Goal: Check status: Check status

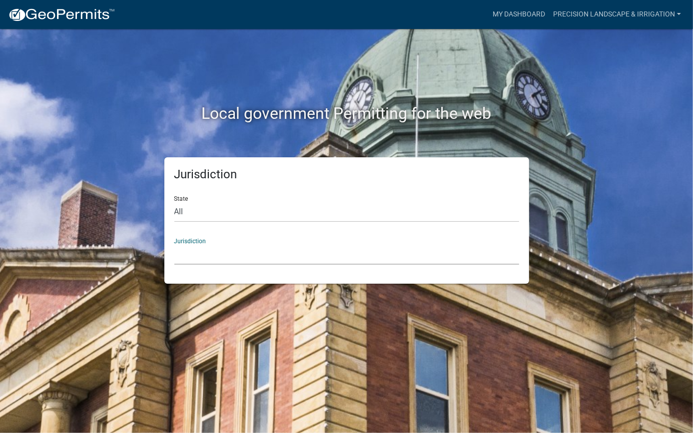
click at [217, 254] on select "[GEOGRAPHIC_DATA], [US_STATE] [GEOGRAPHIC_DATA], [US_STATE][PERSON_NAME][GEOGRA…" at bounding box center [346, 254] width 345 height 20
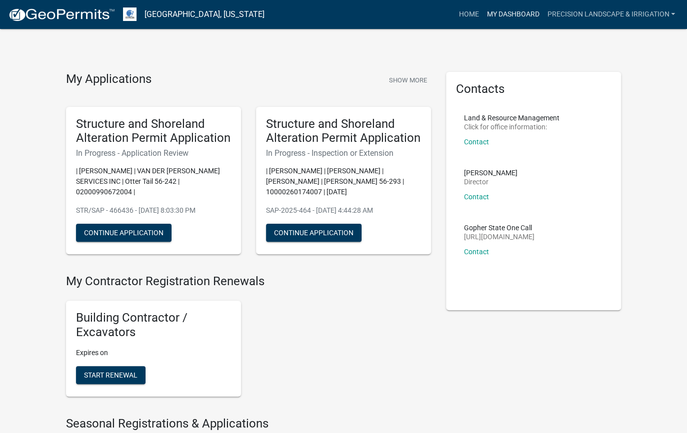
click at [507, 14] on link "My Dashboard" at bounding box center [512, 14] width 60 height 19
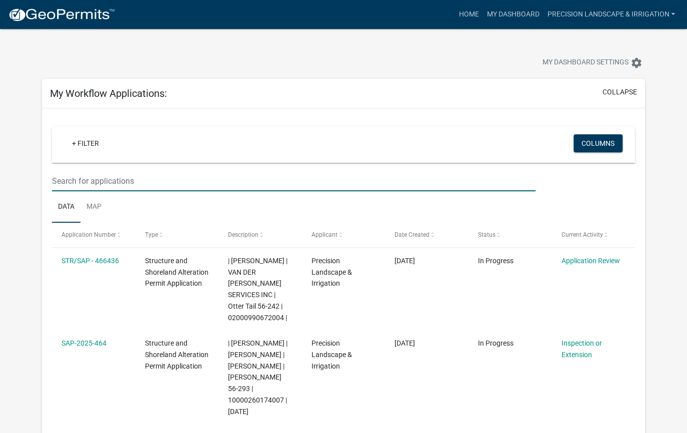
drag, startPoint x: 180, startPoint y: 188, endPoint x: 177, endPoint y: 183, distance: 5.4
click at [180, 188] on input "text" at bounding box center [293, 181] width 483 height 20
type input "[PERSON_NAME]"
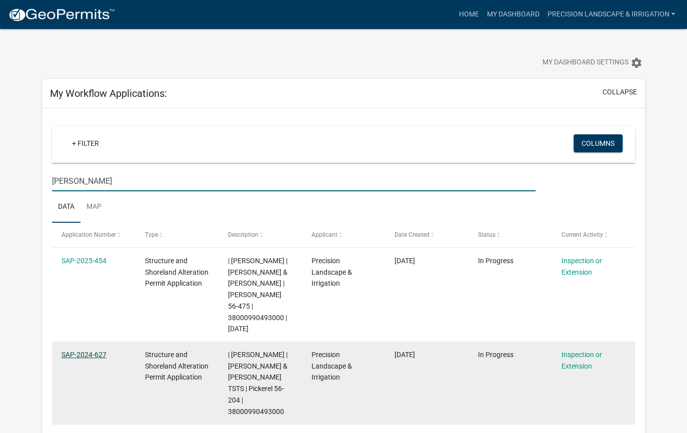
click at [82, 351] on link "SAP-2024-627" at bounding box center [83, 355] width 45 height 8
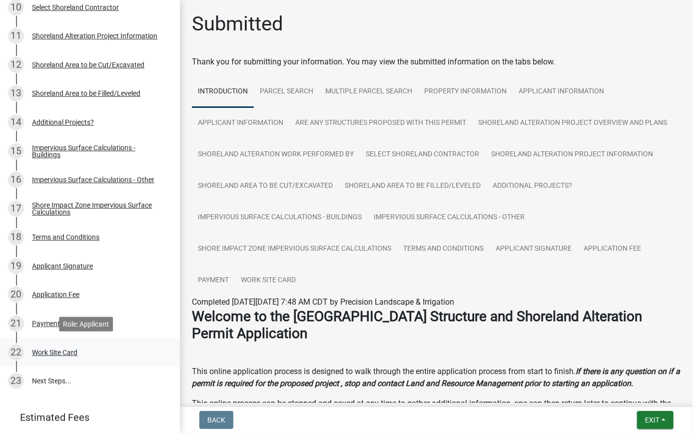
scroll to position [454, 0]
click at [58, 354] on div "Work Site Card" at bounding box center [54, 352] width 45 height 7
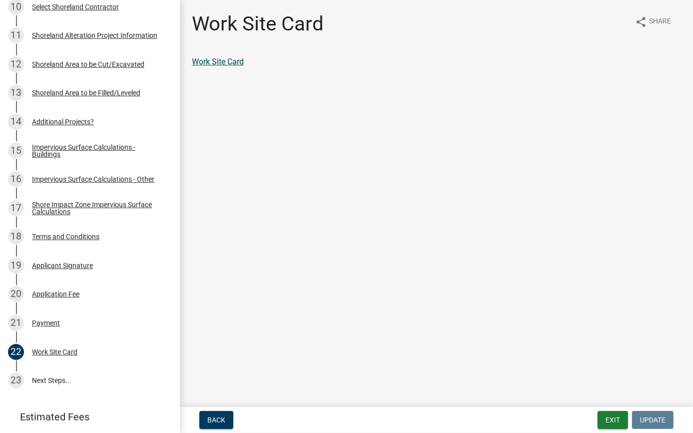
click at [212, 63] on link "Work Site Card" at bounding box center [218, 61] width 52 height 9
